Goal: Task Accomplishment & Management: Use online tool/utility

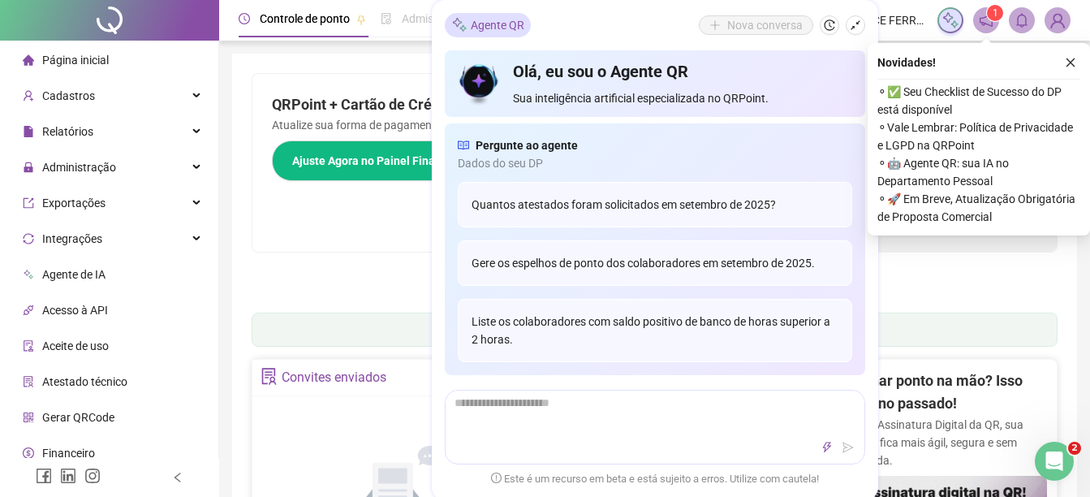
click at [407, 76] on div "QRPoint + Cartão de Crédito = Mais Facilidade! Atualize sua forma de pagamento …" at bounding box center [454, 163] width 403 height 178
click at [1066, 58] on icon "close" at bounding box center [1070, 62] width 11 height 11
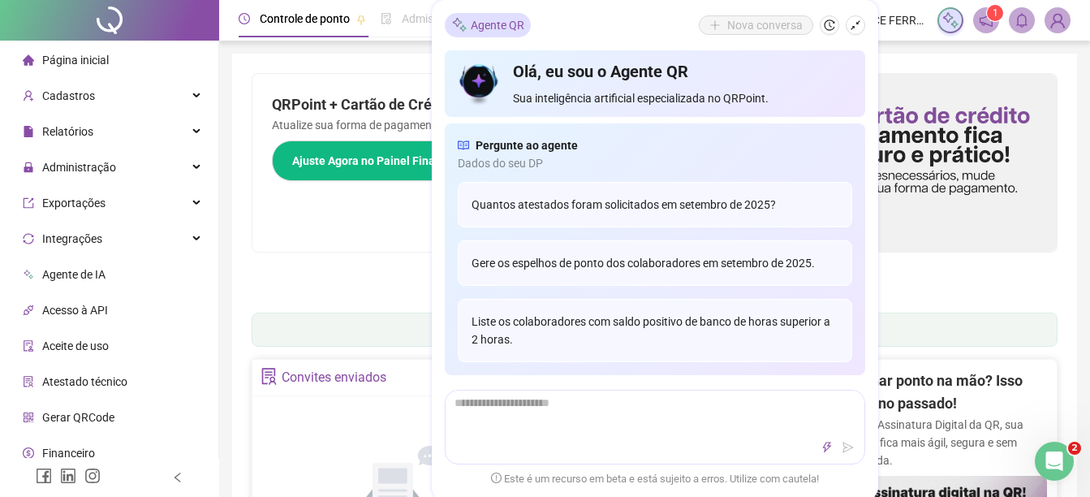
click at [857, 24] on icon "shrink" at bounding box center [856, 25] width 10 height 10
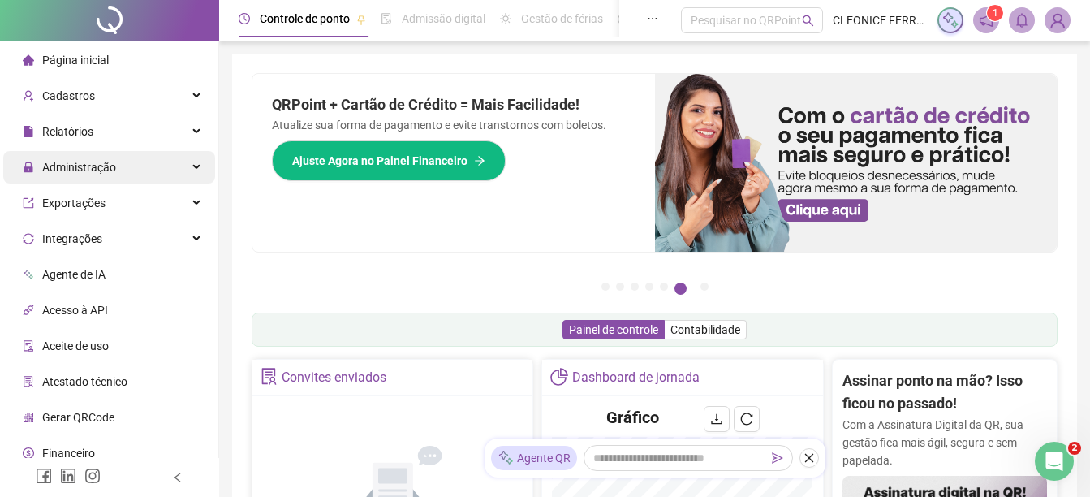
click at [68, 166] on span "Administração" at bounding box center [79, 167] width 74 height 13
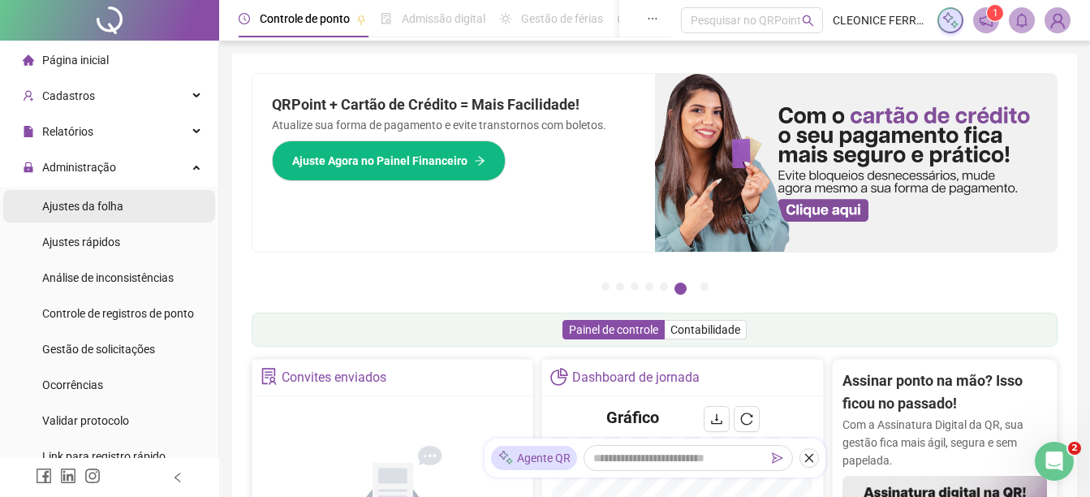
click at [77, 204] on span "Ajustes da folha" at bounding box center [82, 206] width 81 height 13
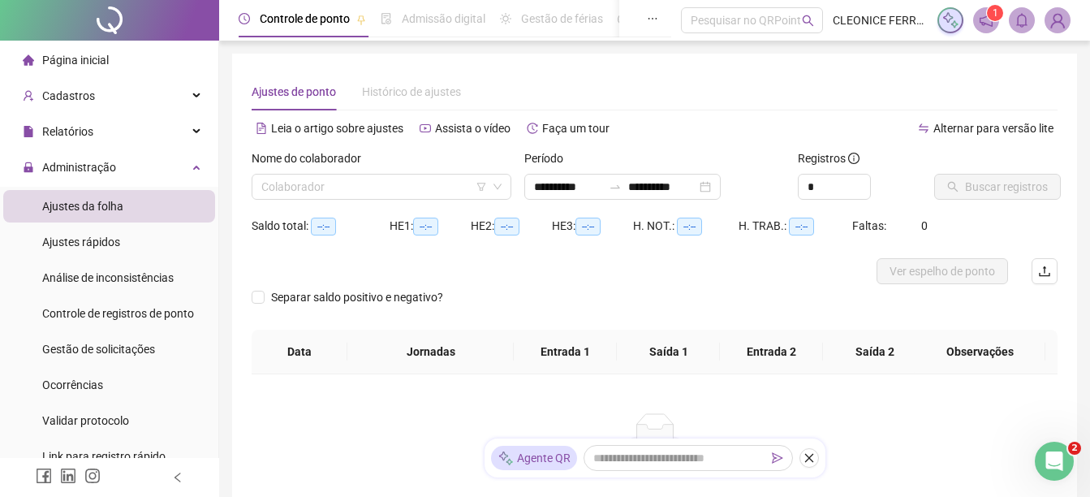
type input "**********"
click at [313, 192] on input "search" at bounding box center [374, 187] width 226 height 24
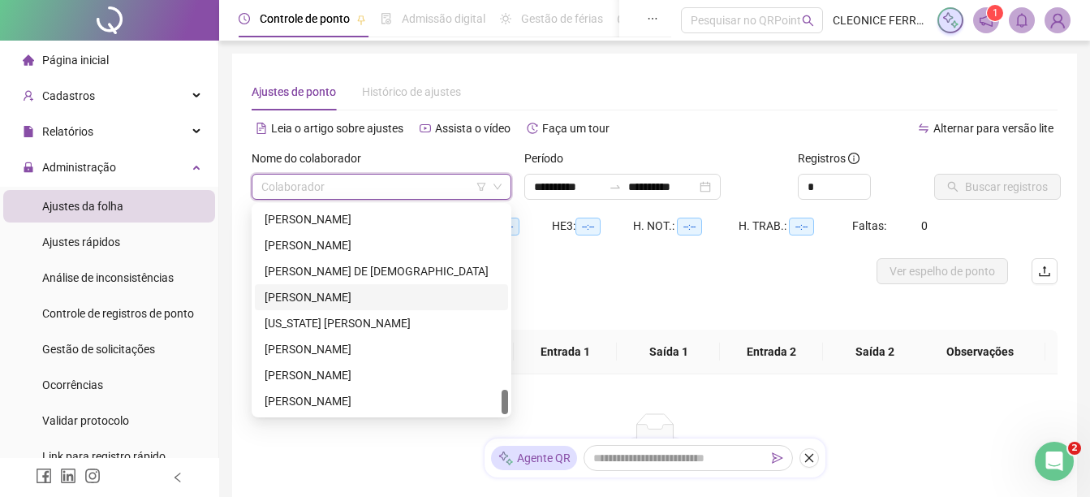
scroll to position [141, 0]
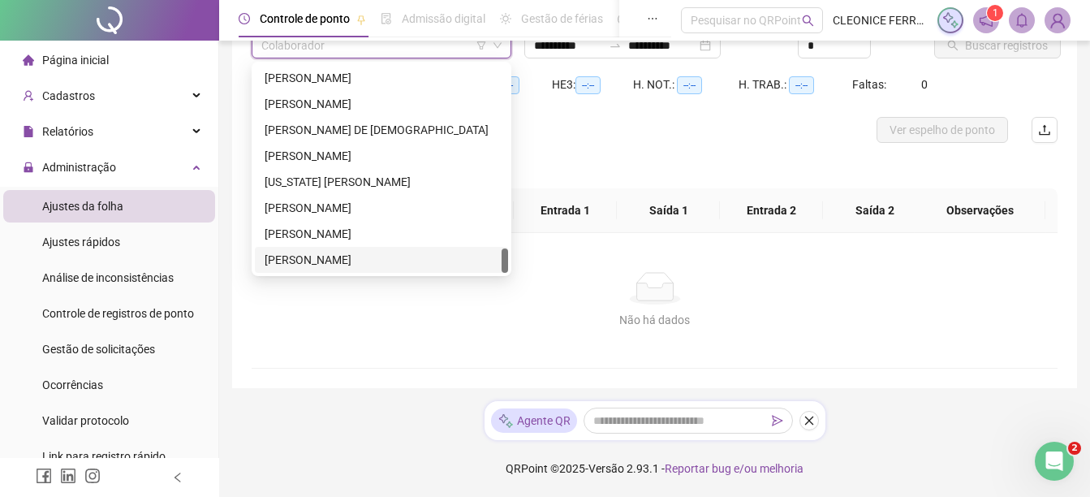
click at [386, 261] on div "[PERSON_NAME]" at bounding box center [382, 260] width 234 height 18
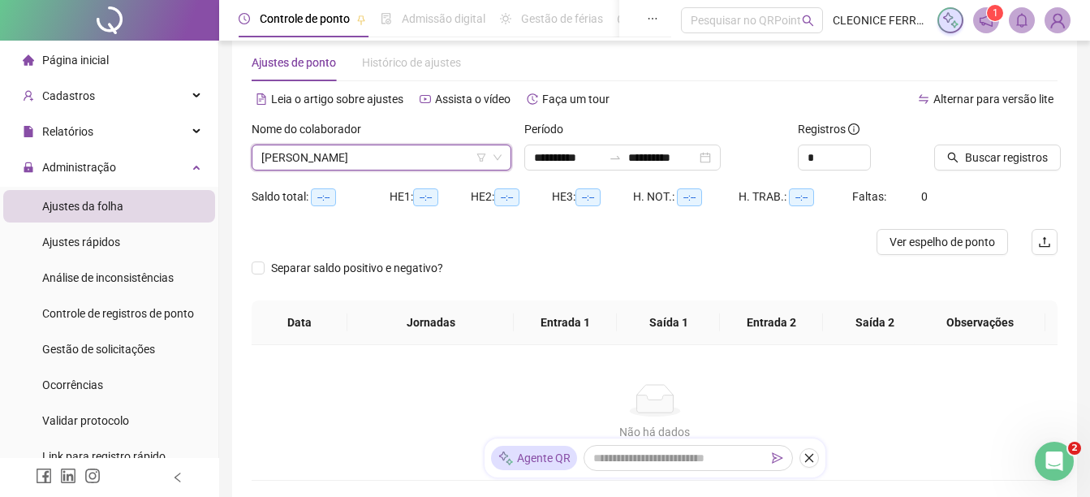
scroll to position [0, 0]
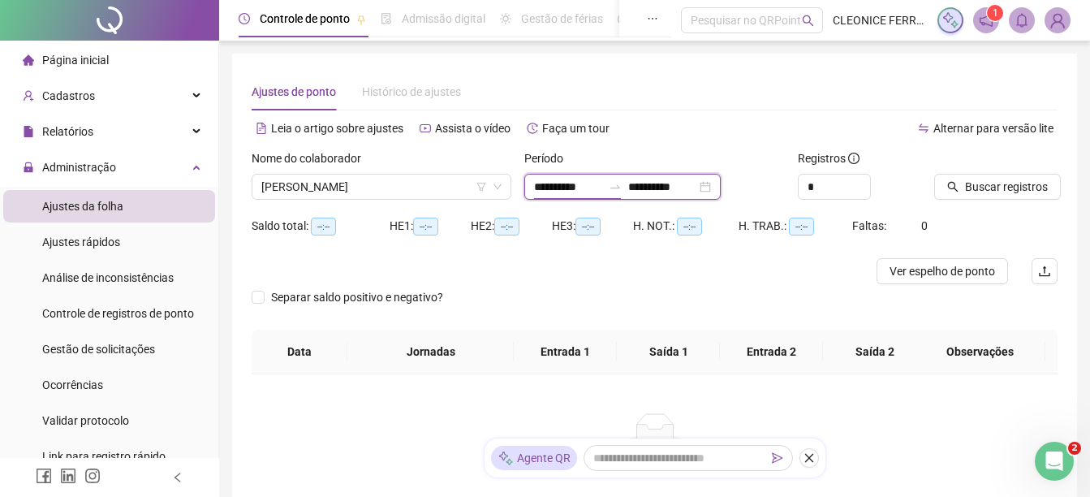
click at [594, 181] on input "**********" at bounding box center [568, 187] width 68 height 18
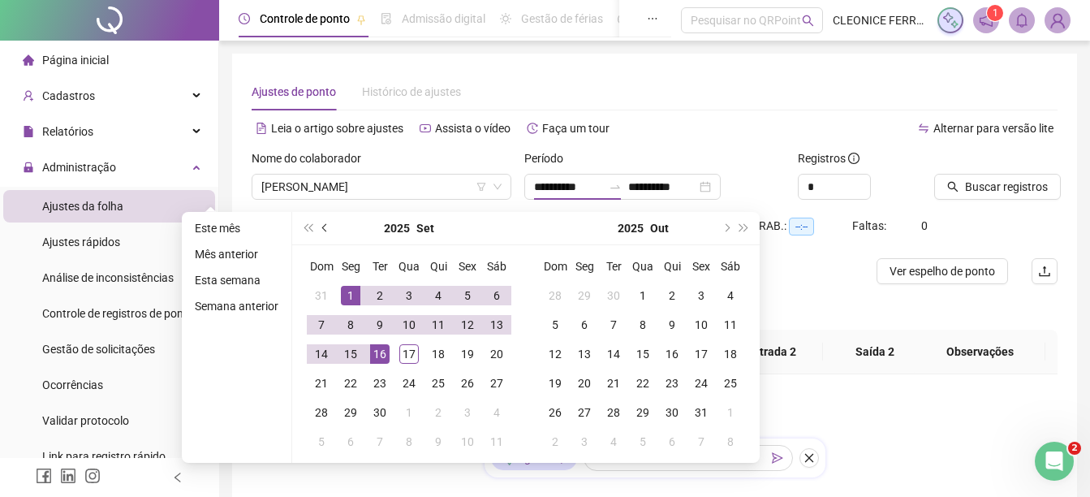
click at [322, 222] on button "prev-year" at bounding box center [326, 228] width 18 height 32
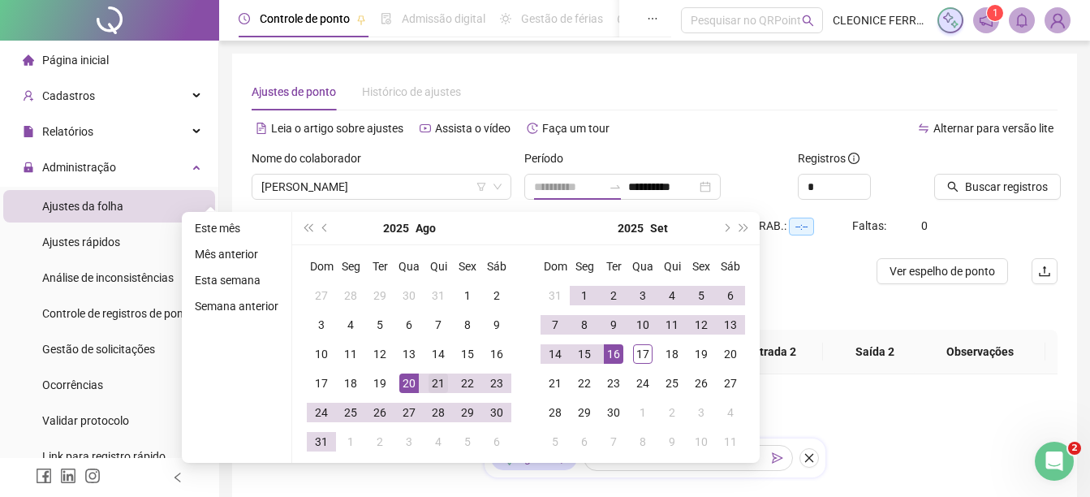
type input "**********"
click at [436, 387] on div "21" at bounding box center [438, 383] width 19 height 19
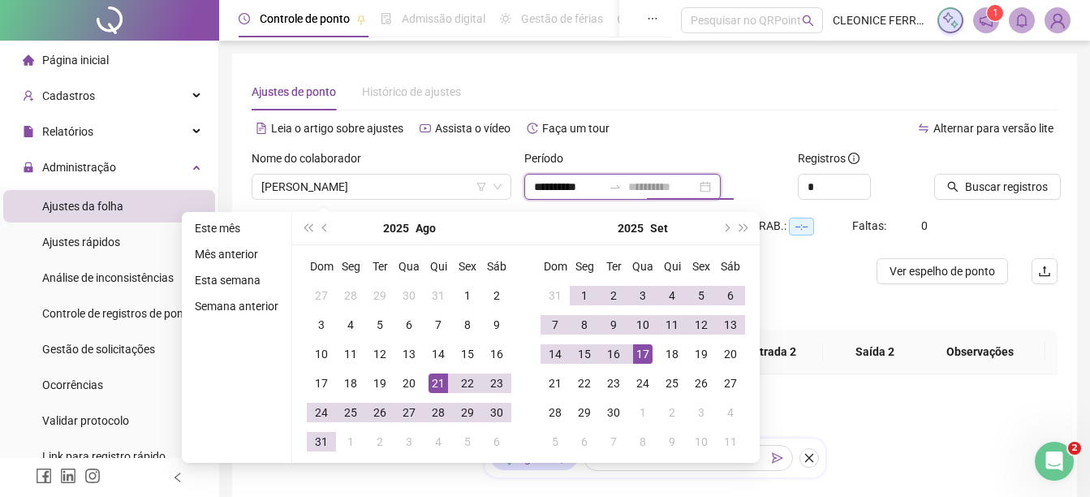
type input "**********"
click at [644, 352] on div "17" at bounding box center [642, 353] width 19 height 19
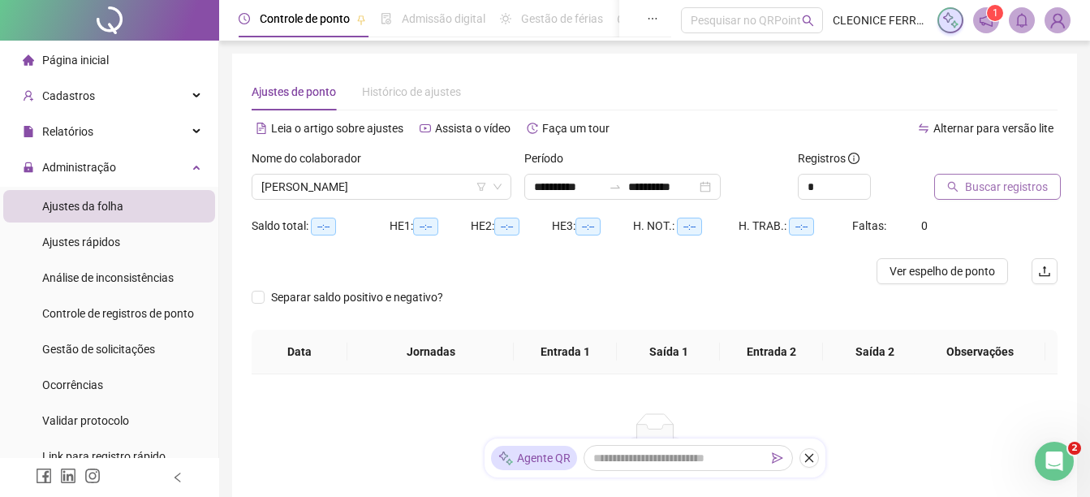
click at [1015, 187] on span "Buscar registros" at bounding box center [1006, 187] width 83 height 18
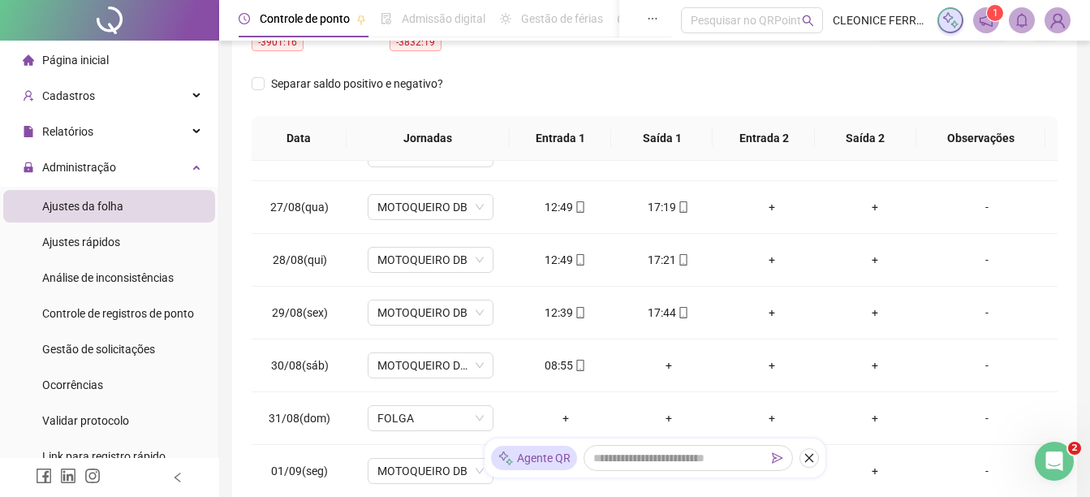
scroll to position [325, 0]
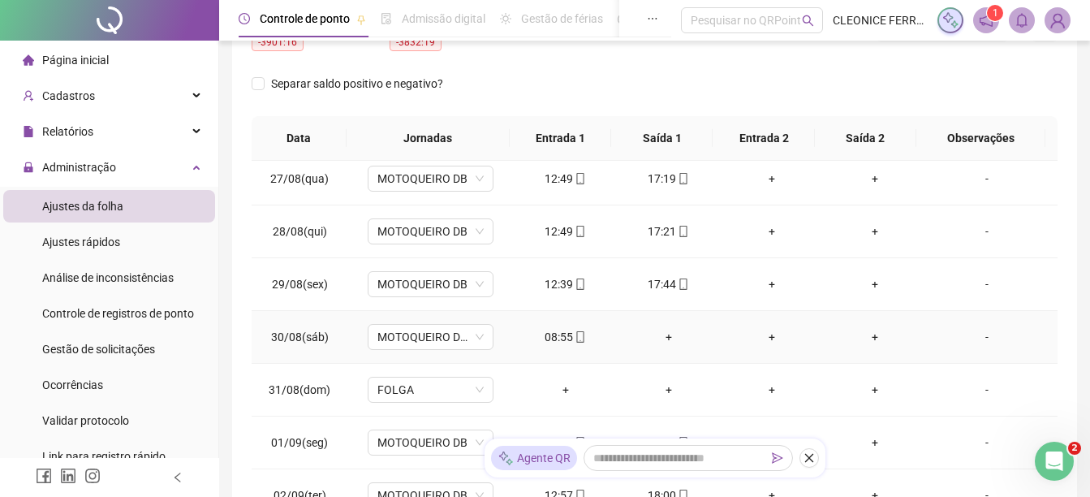
click at [663, 335] on div "+" at bounding box center [668, 337] width 77 height 18
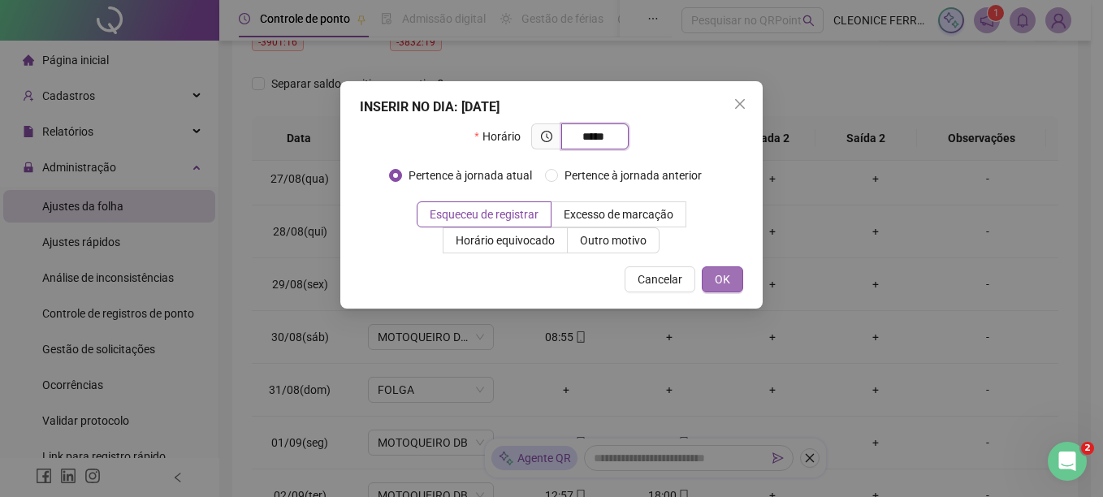
type input "*****"
click at [723, 282] on span "OK" at bounding box center [722, 279] width 15 height 18
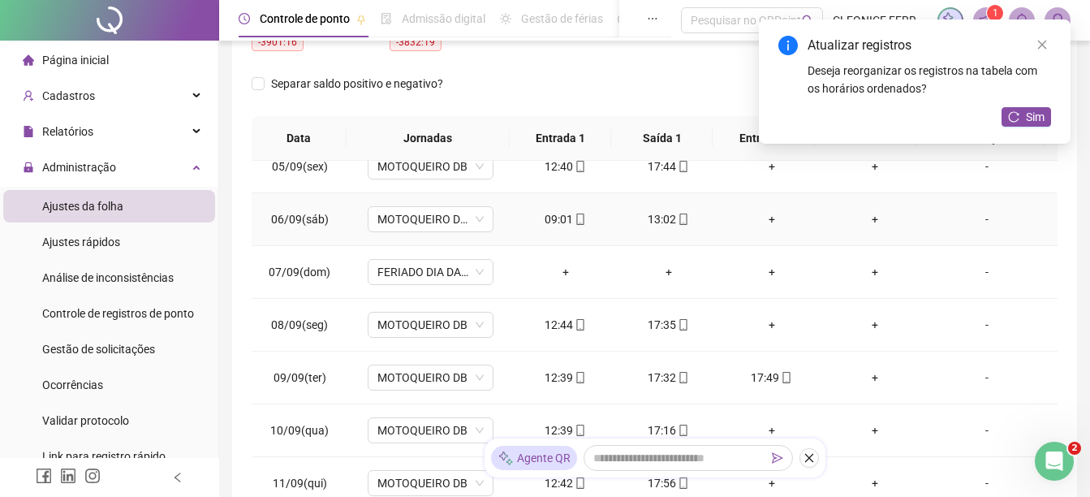
scroll to position [893, 0]
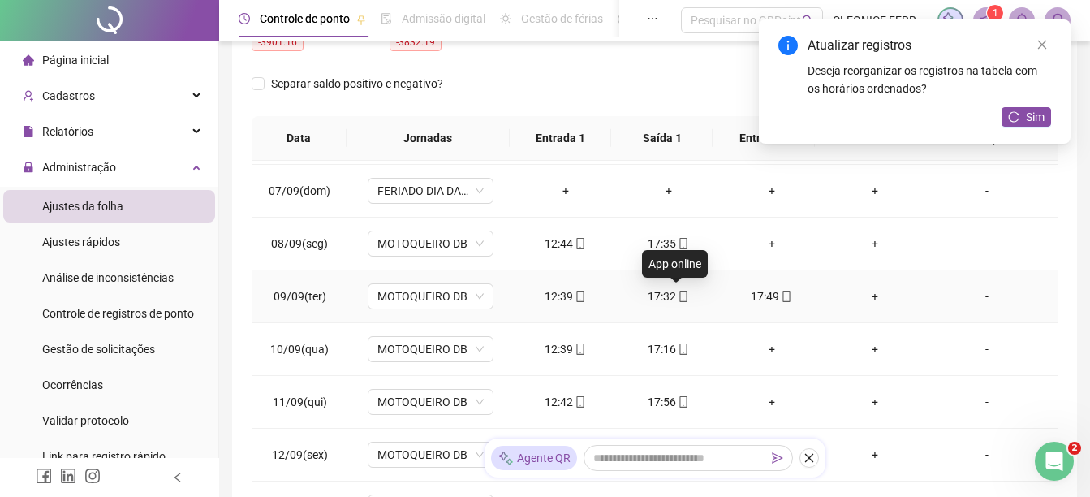
click at [678, 295] on icon "mobile" at bounding box center [683, 296] width 11 height 11
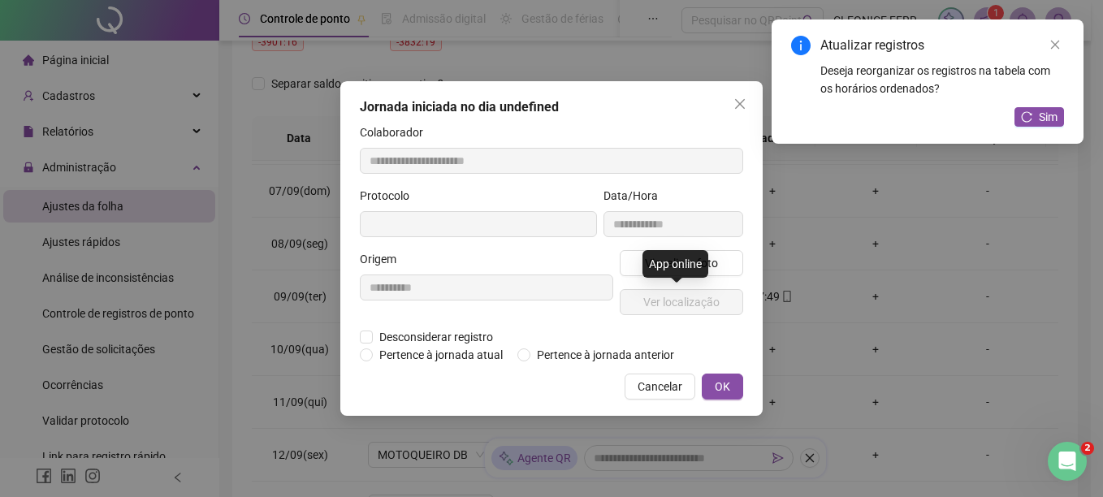
type input "**********"
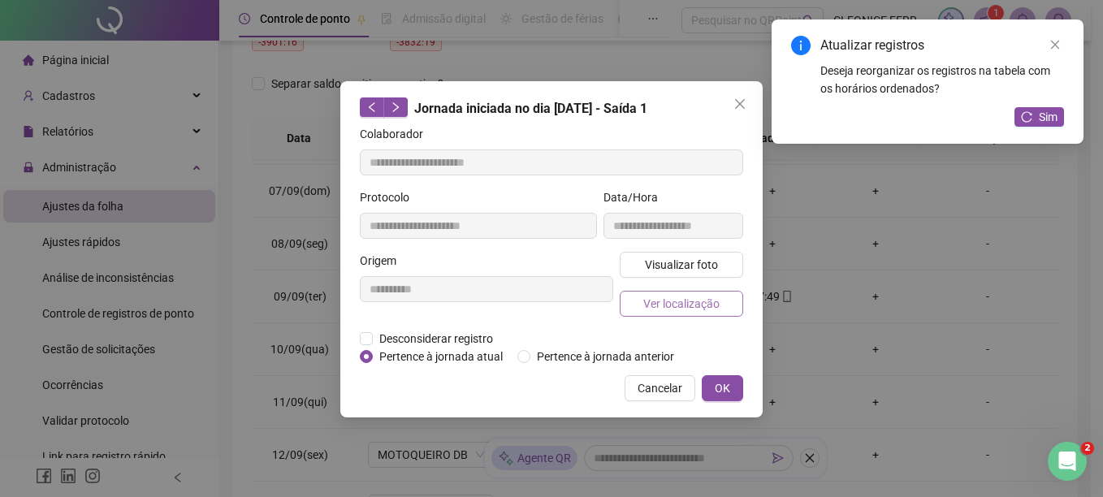
click at [696, 301] on span "Ver localização" at bounding box center [681, 304] width 76 height 18
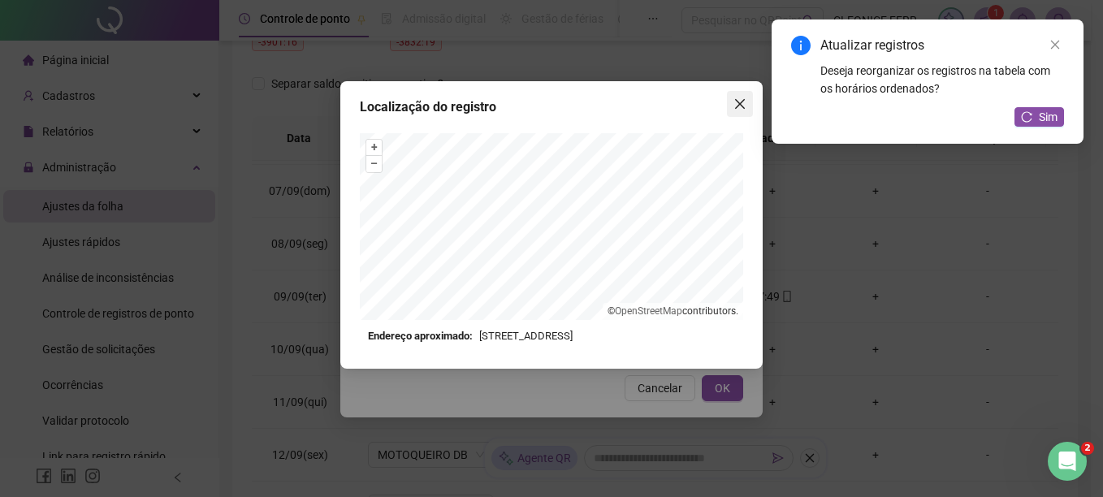
click at [741, 99] on icon "close" at bounding box center [739, 103] width 13 height 13
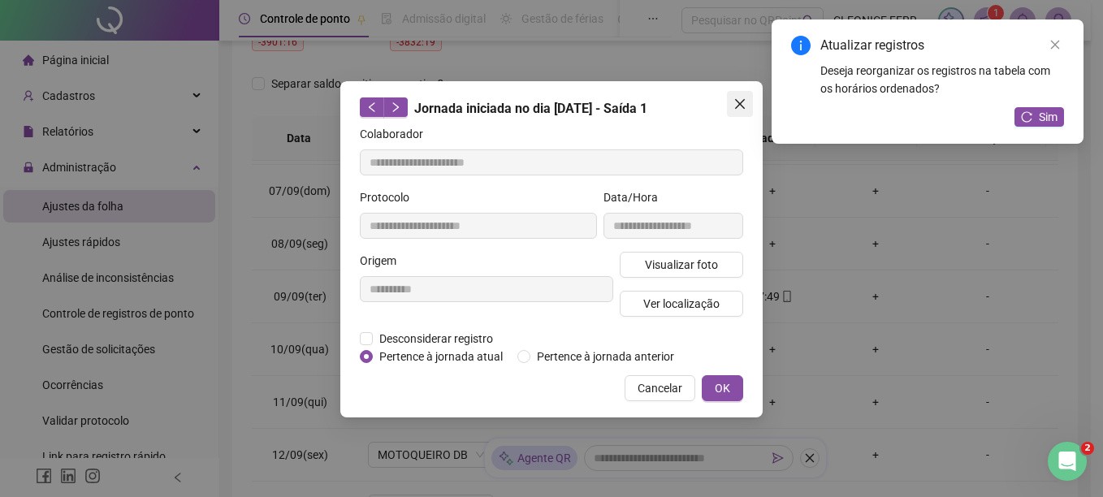
click at [741, 106] on icon "close" at bounding box center [740, 104] width 10 height 10
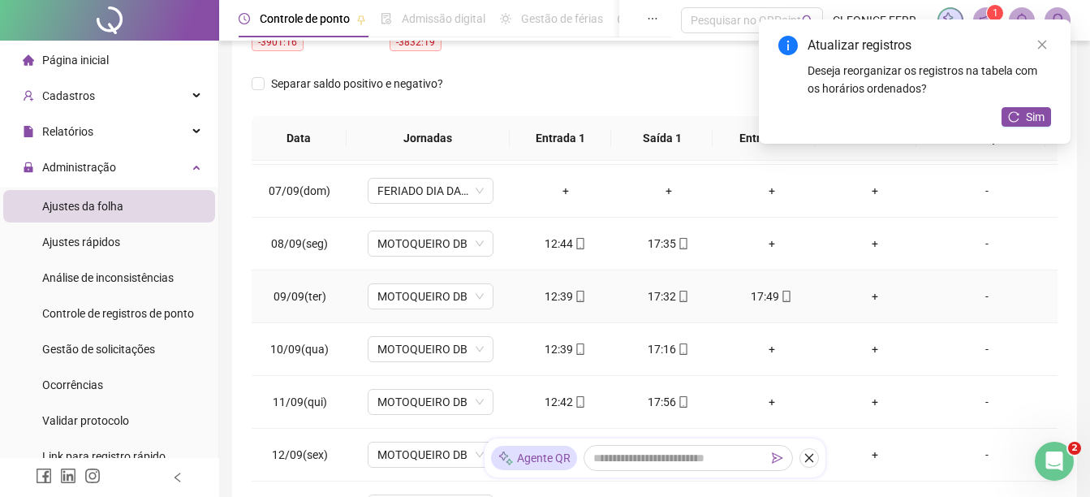
click at [762, 294] on div "17:49" at bounding box center [771, 296] width 77 height 18
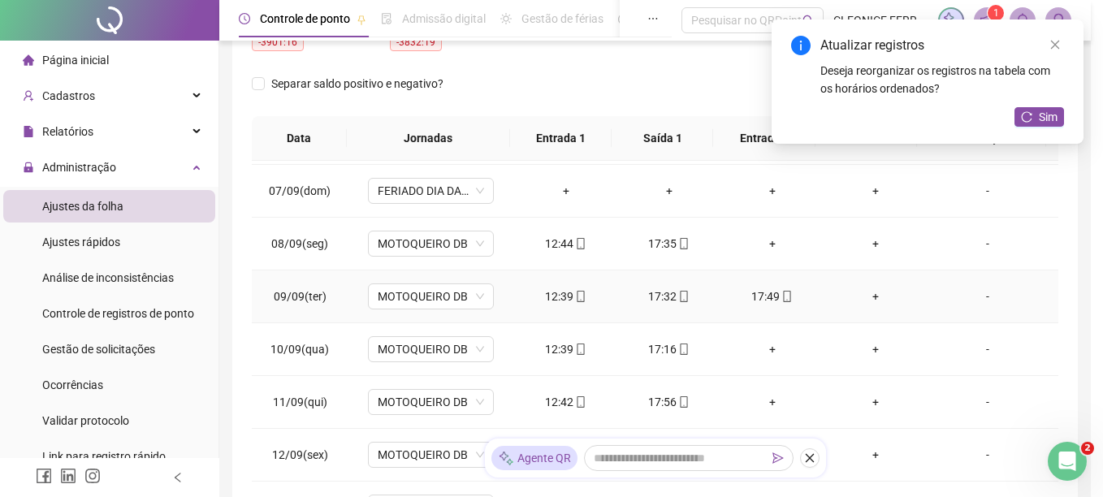
type input "**********"
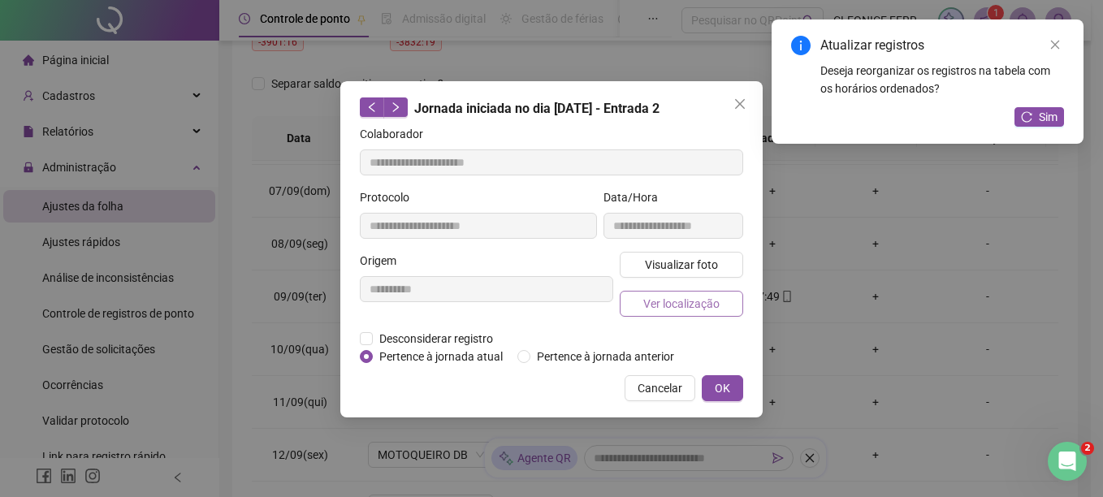
click at [712, 303] on span "Ver localização" at bounding box center [681, 304] width 76 height 18
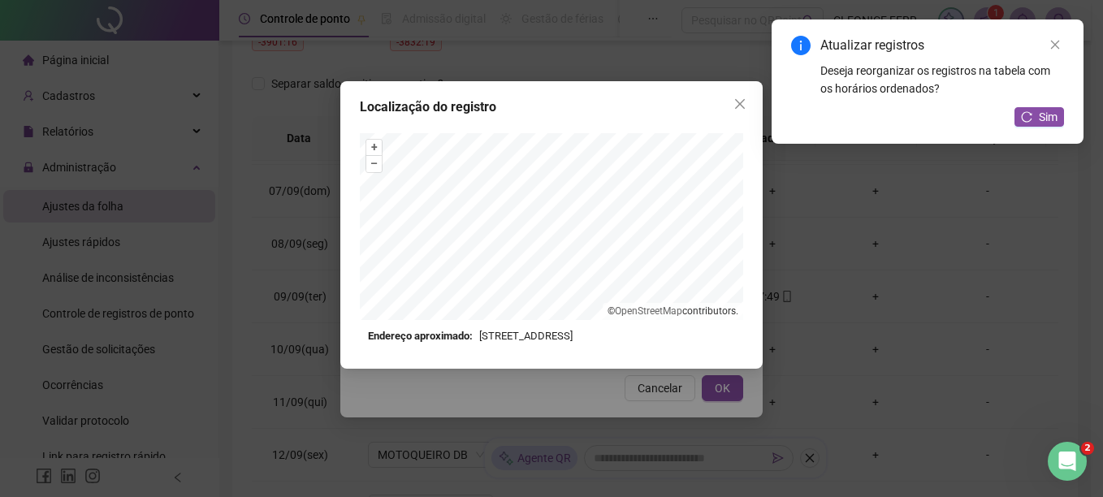
click at [740, 90] on div "Localização do registro + – ⇧ › © OpenStreetMap contributors. Endereço aproxima…" at bounding box center [551, 224] width 422 height 287
click at [744, 103] on icon "close" at bounding box center [739, 103] width 13 height 13
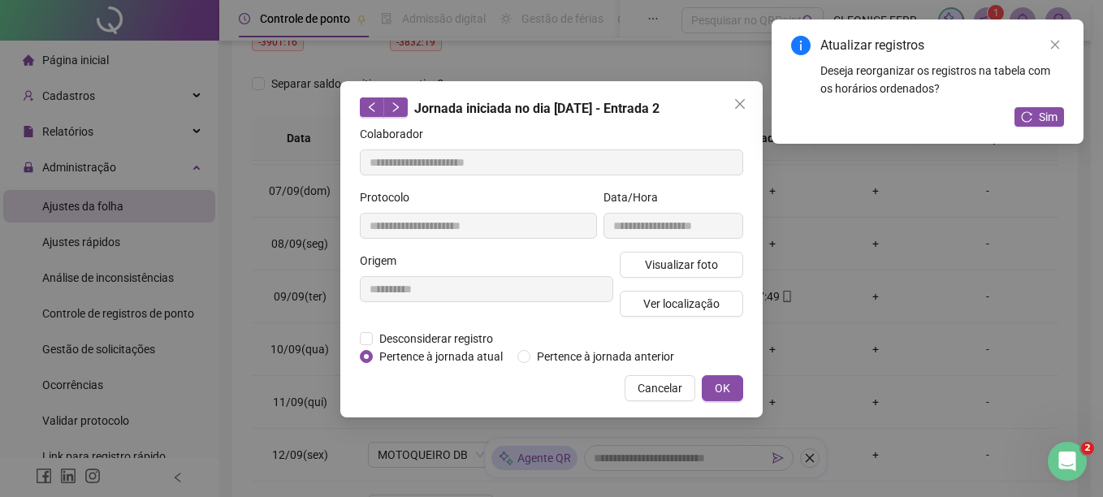
click at [741, 102] on icon "close" at bounding box center [739, 103] width 13 height 13
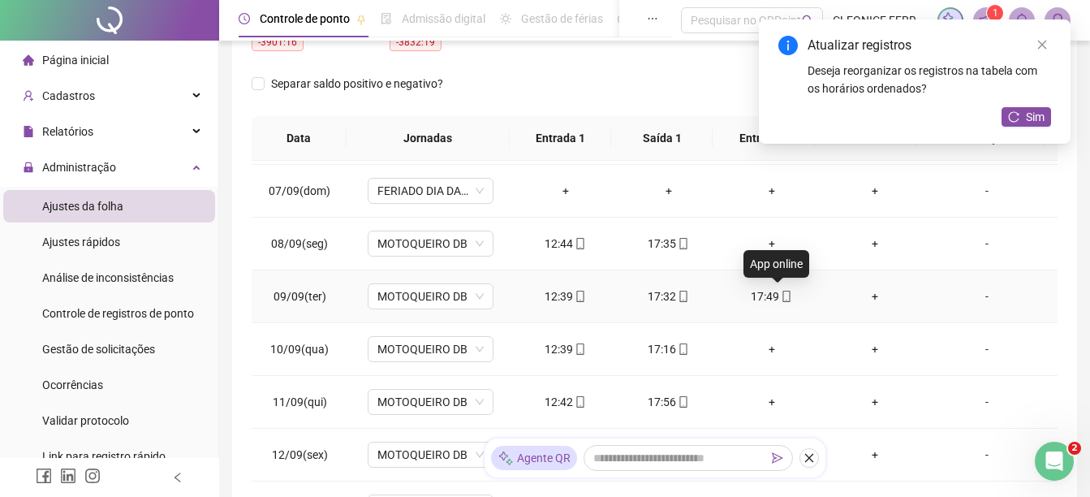
click at [781, 297] on icon "mobile" at bounding box center [786, 296] width 11 height 11
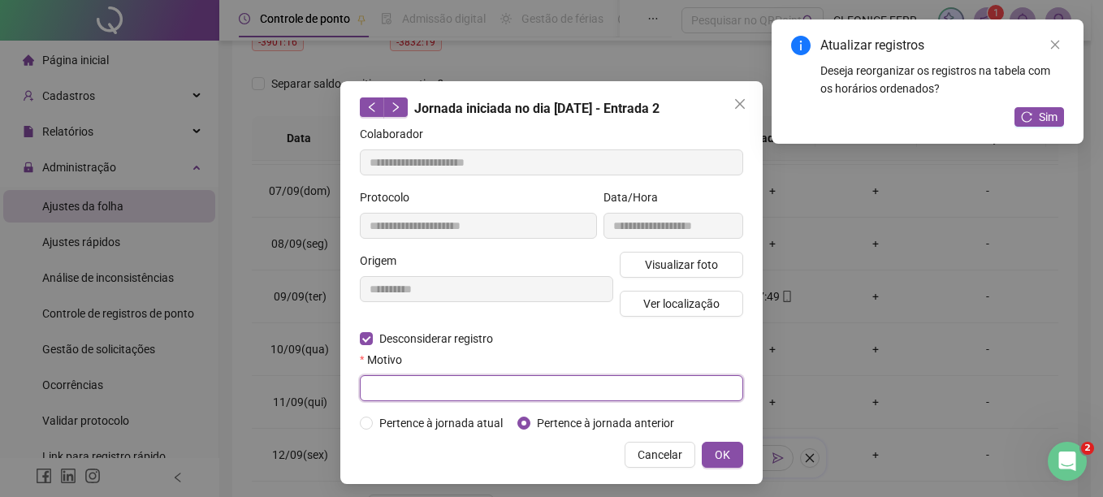
click at [381, 381] on input "text" at bounding box center [551, 388] width 383 height 26
type input "****"
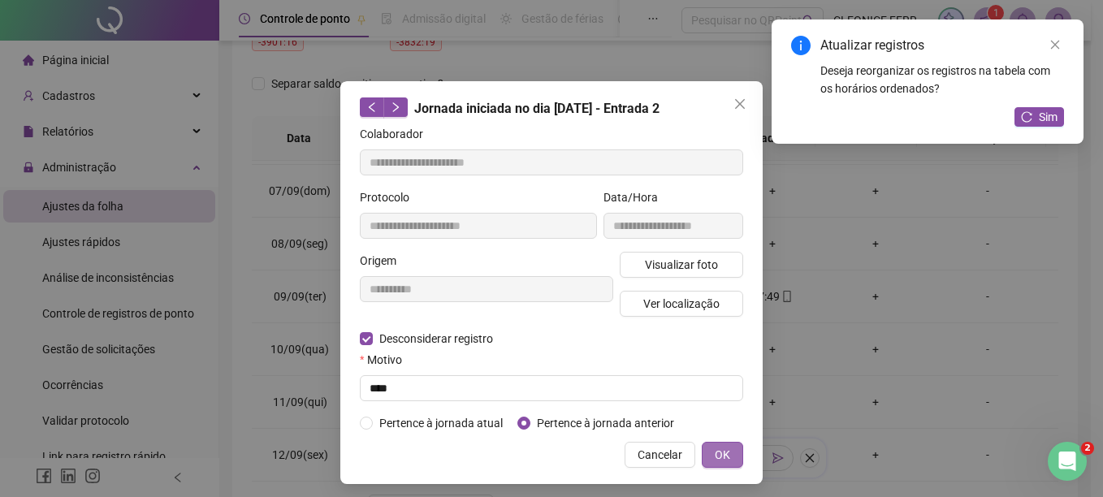
click at [719, 450] on span "OK" at bounding box center [722, 455] width 15 height 18
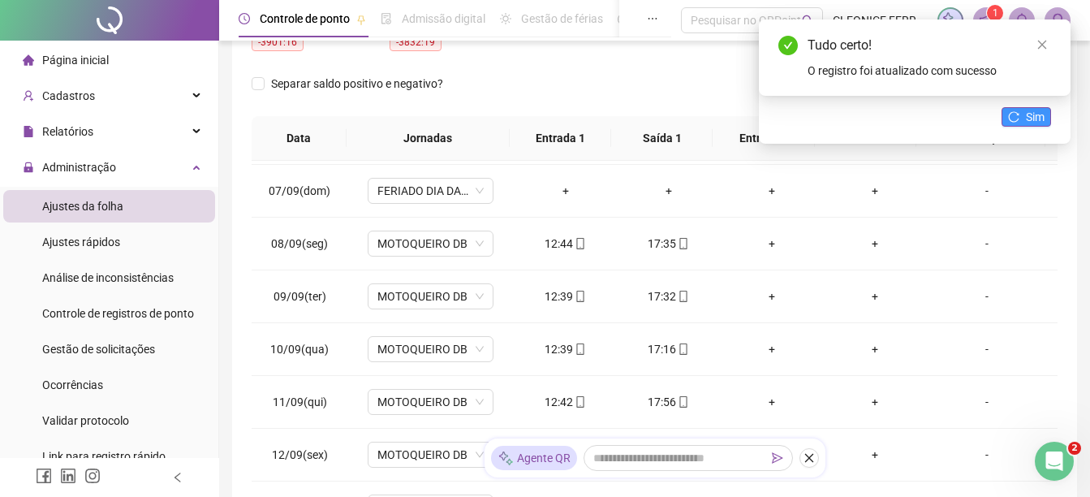
click at [1035, 119] on span "Sim" at bounding box center [1035, 117] width 19 height 18
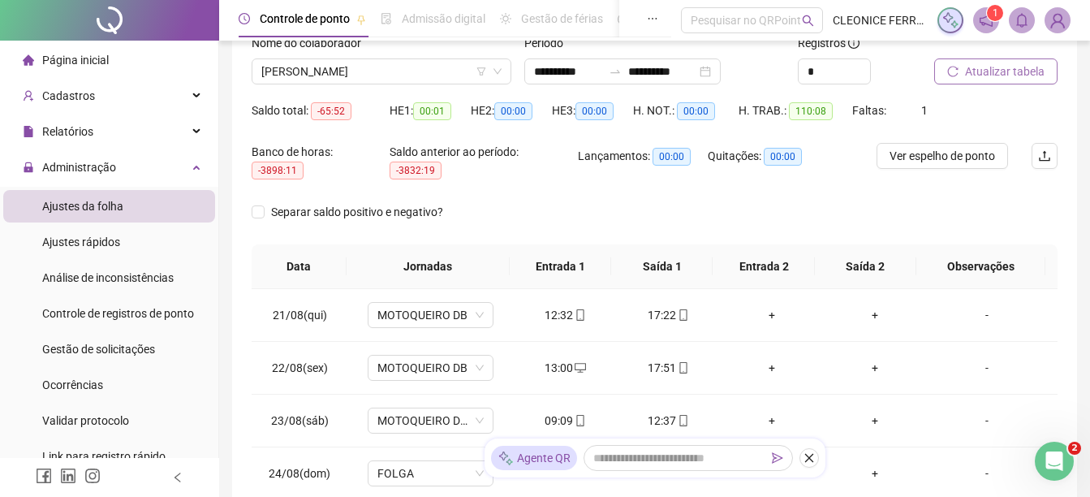
scroll to position [0, 0]
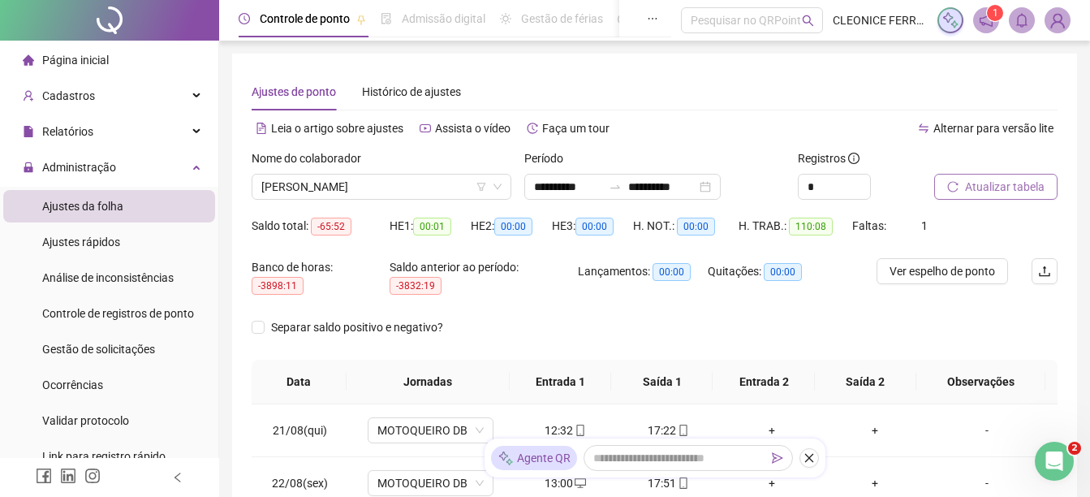
click at [986, 183] on span "Atualizar tabela" at bounding box center [1005, 187] width 80 height 18
click at [393, 180] on span "[PERSON_NAME]" at bounding box center [381, 187] width 240 height 24
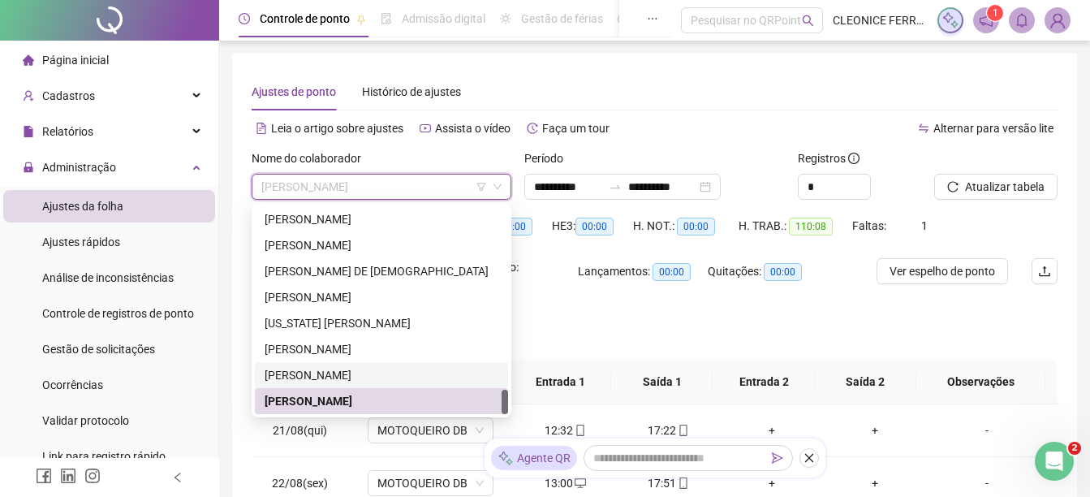
click at [359, 378] on div "[PERSON_NAME]" at bounding box center [382, 375] width 234 height 18
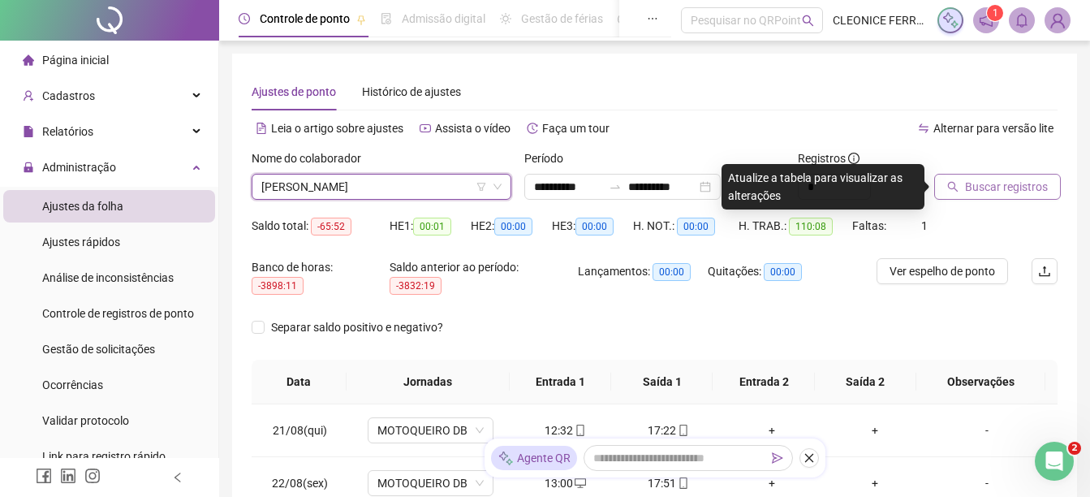
click at [1019, 193] on span "Buscar registros" at bounding box center [1006, 187] width 83 height 18
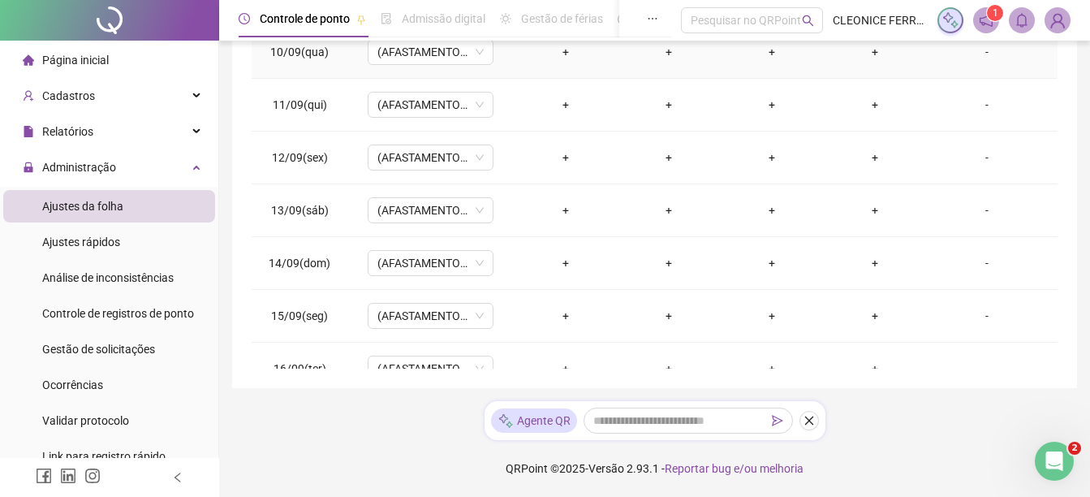
scroll to position [1050, 0]
click at [79, 244] on span "Ajustes rápidos" at bounding box center [81, 241] width 78 height 13
